Goal: Task Accomplishment & Management: Complete application form

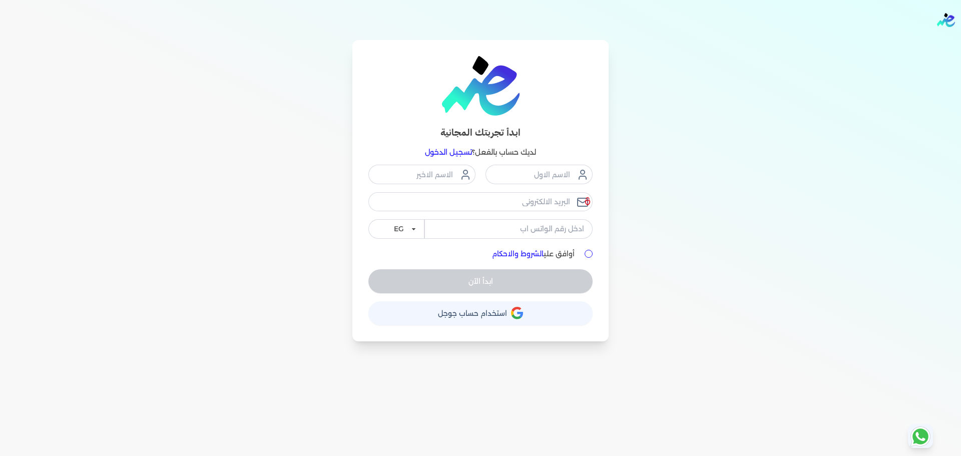
click at [689, 29] on nav "Toggle Navigation الاسعار العمولات مساعدة خدمة العملاء دليل المستخدم تسجيل الدخ…" at bounding box center [480, 20] width 961 height 40
click at [456, 317] on span "استخدام حساب جوجل" at bounding box center [472, 313] width 69 height 7
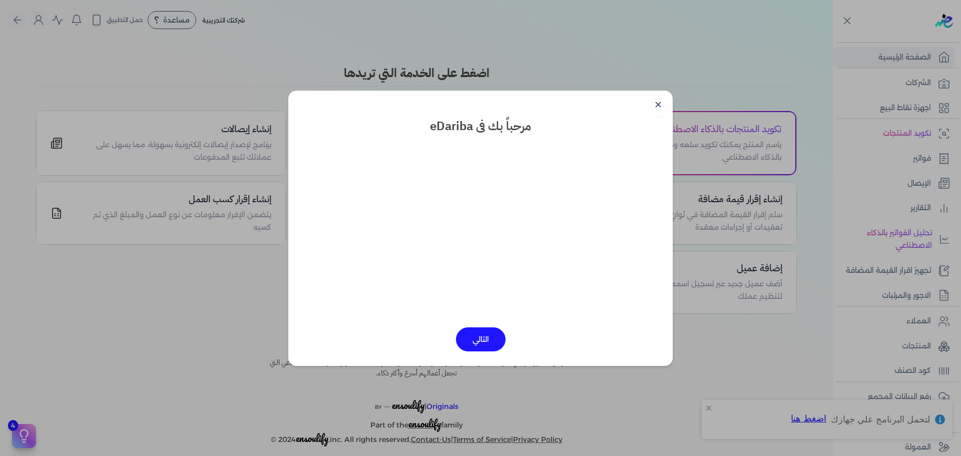
click at [477, 342] on button "التالي" at bounding box center [481, 339] width 50 height 24
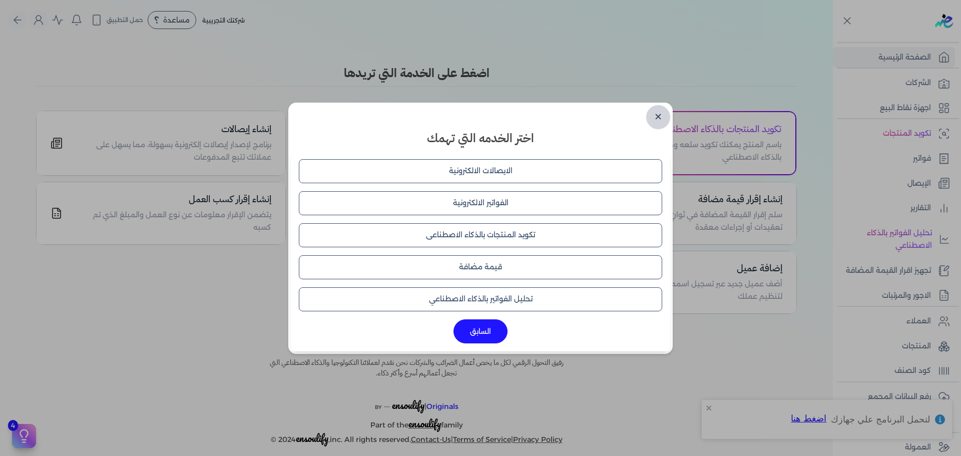
click at [658, 113] on link "✕" at bounding box center [658, 117] width 24 height 24
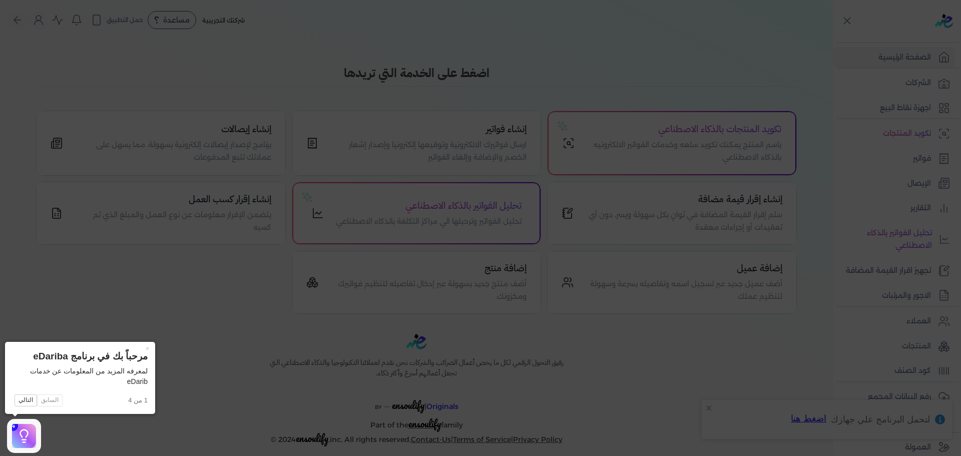
click at [818, 85] on icon at bounding box center [480, 228] width 961 height 456
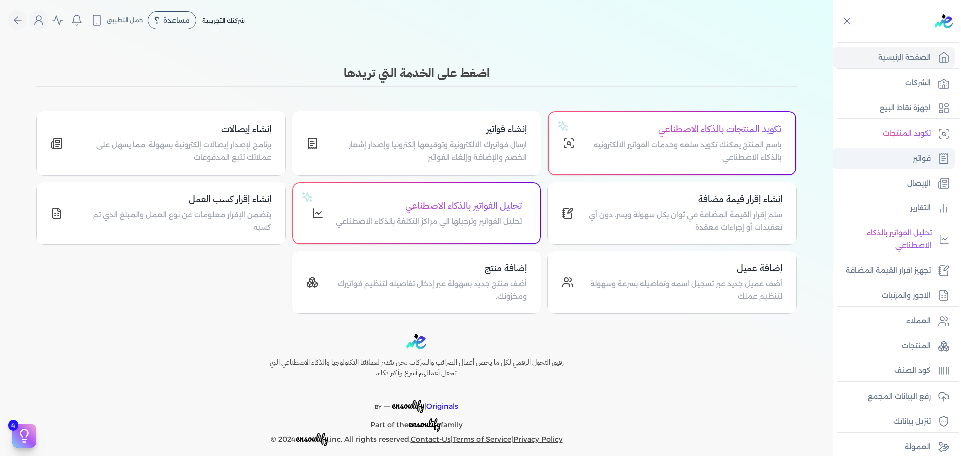
click at [885, 165] on link "فواتير" at bounding box center [894, 158] width 122 height 21
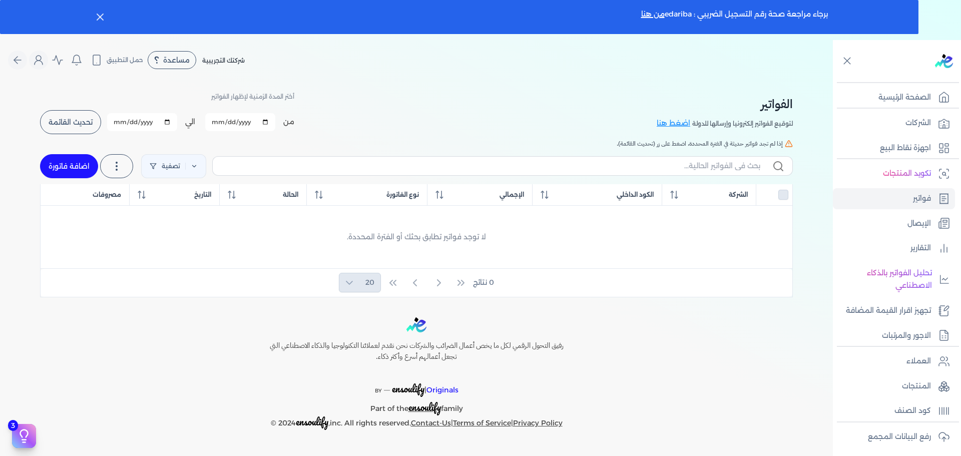
click at [779, 197] on div at bounding box center [775, 195] width 28 height 10
click at [788, 193] on div at bounding box center [775, 195] width 28 height 10
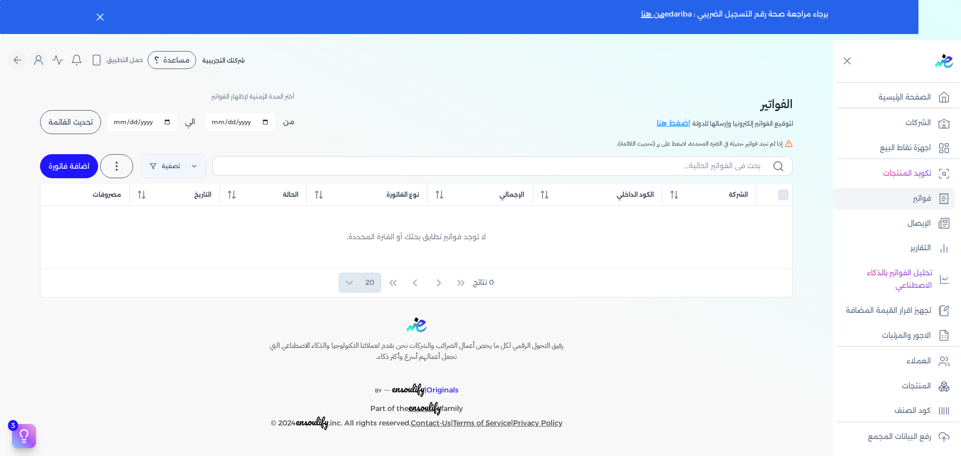
click at [788, 193] on div at bounding box center [775, 195] width 28 height 10
click at [80, 170] on link "اضافة فاتورة" at bounding box center [69, 166] width 58 height 24
select select "EGP"
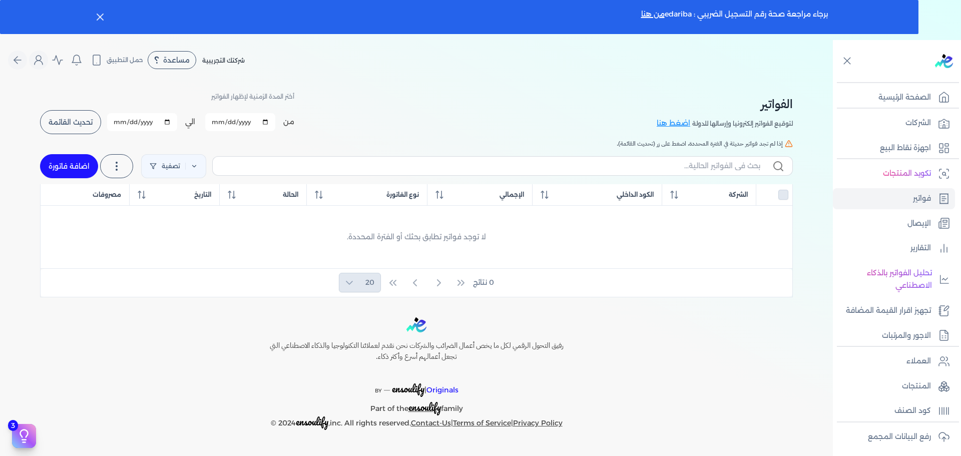
select select "B"
select select "EGS"
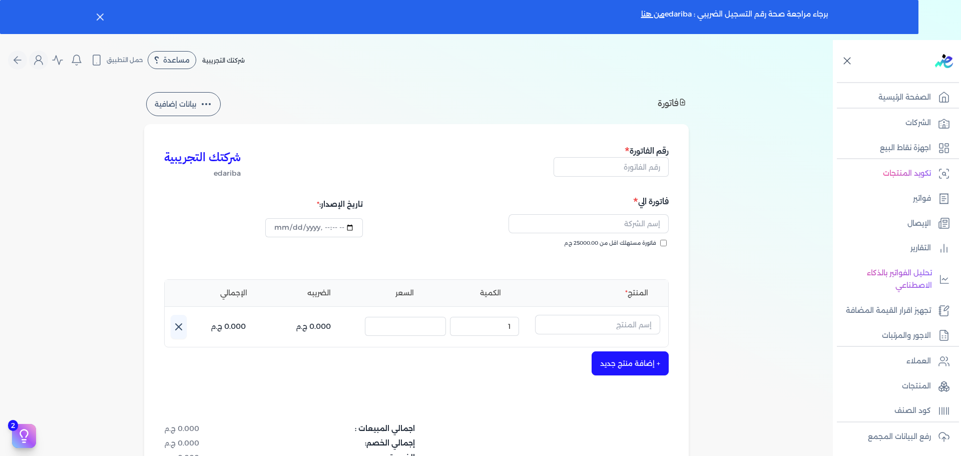
click at [852, 63] on icon at bounding box center [847, 61] width 13 height 13
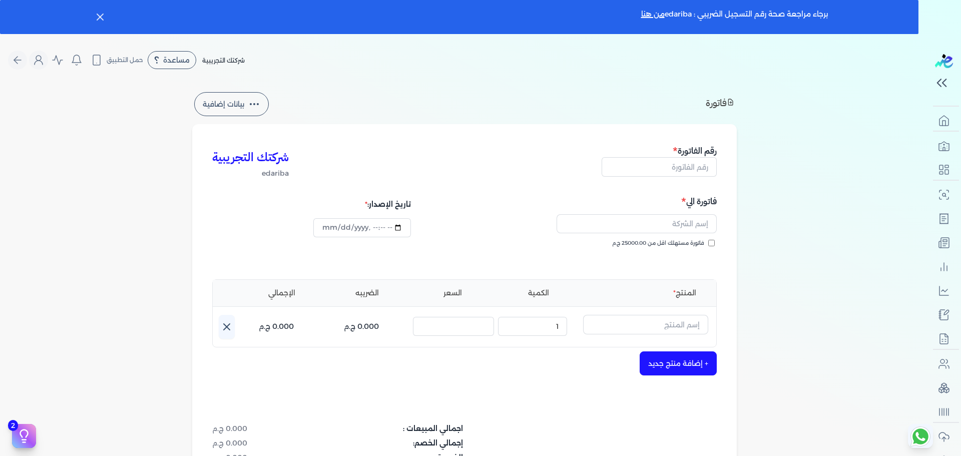
type input "2025-10-10T15:01:22"
